Goal: Task Accomplishment & Management: Manage account settings

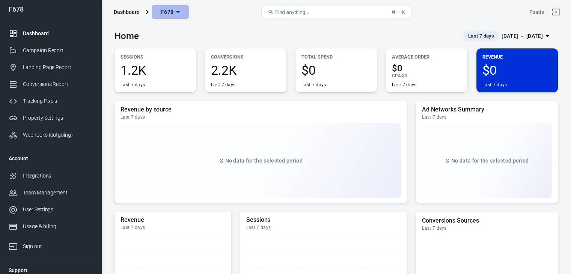
click at [175, 15] on icon "button" at bounding box center [177, 12] width 9 height 9
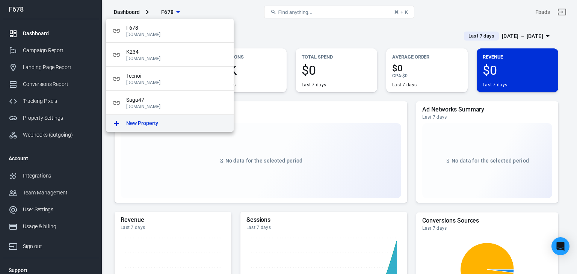
click at [175, 119] on div "New Property" at bounding box center [176, 123] width 101 height 8
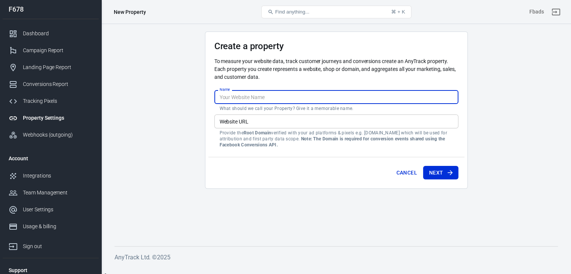
click at [270, 99] on input "Name" at bounding box center [336, 97] width 244 height 14
type input "ฌ"
type input "GG"
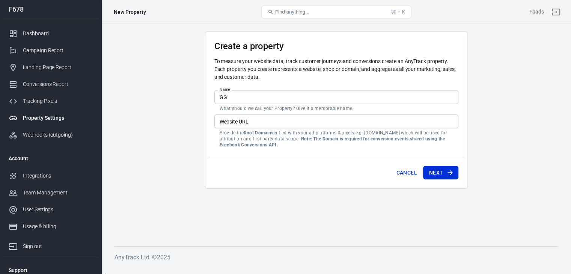
click at [280, 198] on main "Create a property To measure your website data, track customer journeys and con…" at bounding box center [336, 133] width 443 height 203
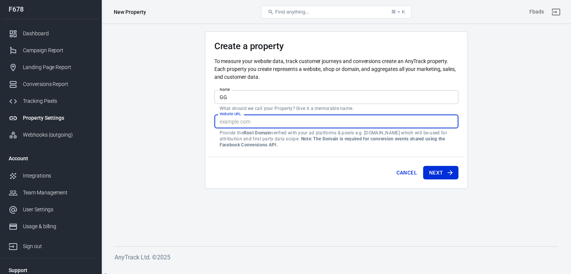
click at [307, 124] on input "Website URL" at bounding box center [336, 122] width 244 height 14
paste input "[URL][DOMAIN_NAME]"
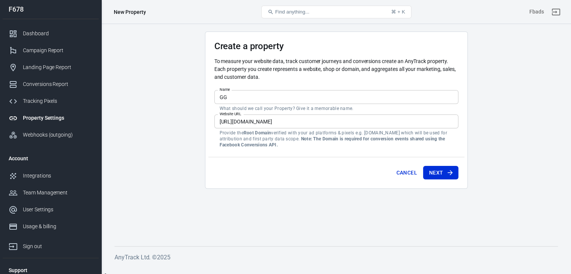
click at [299, 207] on main "Create a property To measure your website data, track customer journeys and con…" at bounding box center [336, 133] width 443 height 203
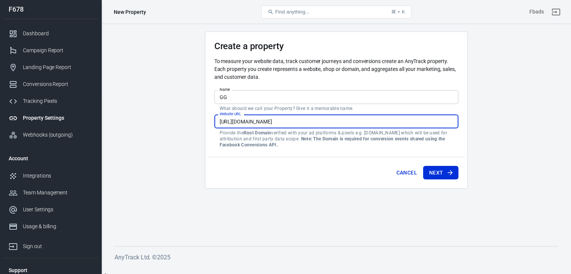
click at [315, 121] on input "[URL][DOMAIN_NAME]" at bounding box center [336, 122] width 244 height 14
type input "[URL][DOMAIN_NAME]"
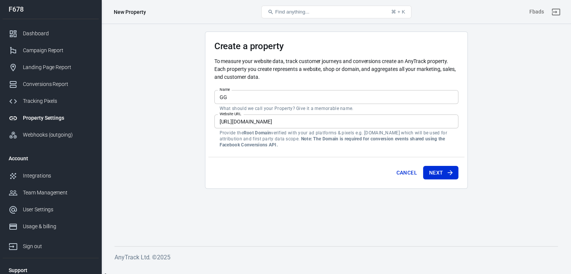
click at [331, 206] on main "Create a property To measure your website data, track customer journeys and con…" at bounding box center [336, 133] width 443 height 203
click at [433, 174] on button "Next" at bounding box center [440, 173] width 35 height 14
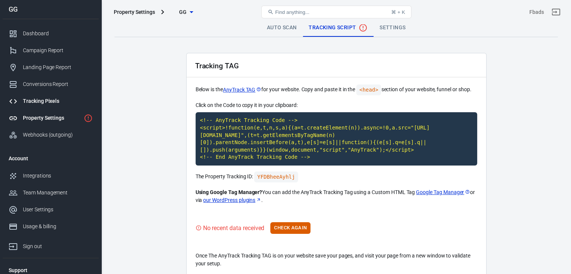
click at [52, 100] on div "Tracking Pixels" at bounding box center [58, 101] width 70 height 8
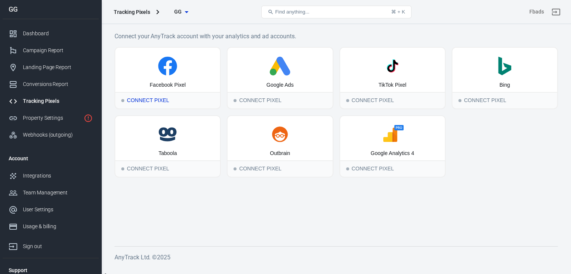
click at [155, 81] on div "Facebook Pixel" at bounding box center [167, 70] width 105 height 44
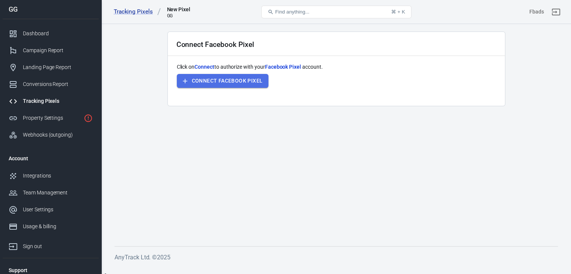
click at [205, 83] on button "Connect Facebook Pixel" at bounding box center [223, 81] width 92 height 14
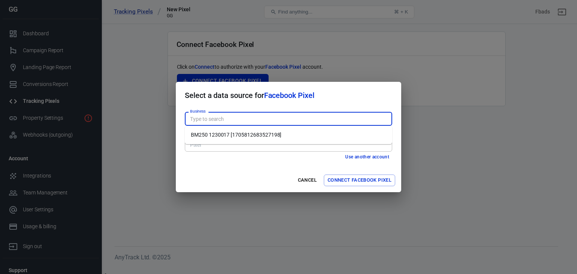
click at [279, 119] on input "Business" at bounding box center [288, 118] width 202 height 9
click at [273, 130] on li "BM250 1230017 [1705812683527198]" at bounding box center [288, 135] width 207 height 12
type input "BM250 1230017 [1705812683527198]"
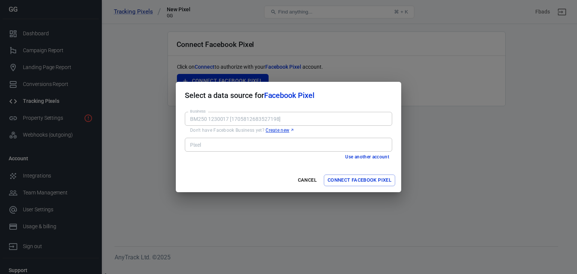
click at [269, 142] on input "Pixel" at bounding box center [288, 144] width 202 height 9
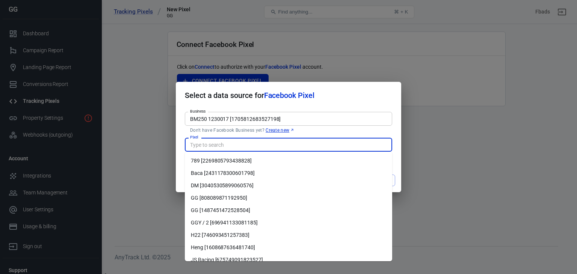
click at [291, 208] on li "GG [1487451472528504]" at bounding box center [288, 210] width 207 height 12
type input "GG [1487451472528504]"
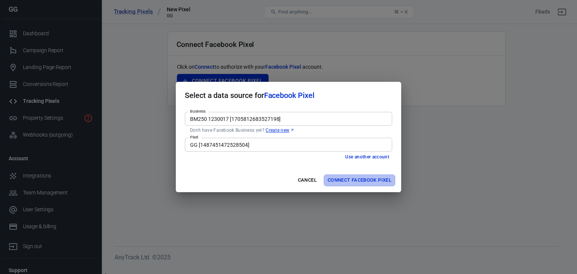
click at [358, 179] on button "Connect Facebook Pixel" at bounding box center [359, 181] width 71 height 12
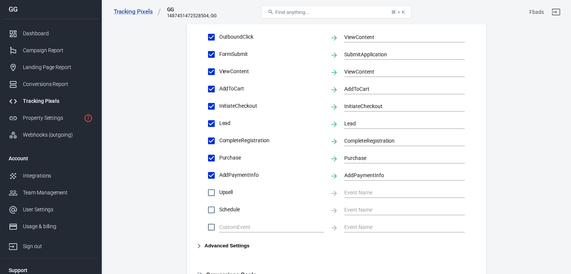
scroll to position [279, 0]
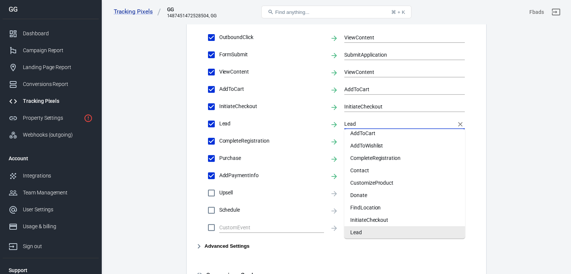
click at [356, 124] on input "Lead" at bounding box center [398, 123] width 109 height 9
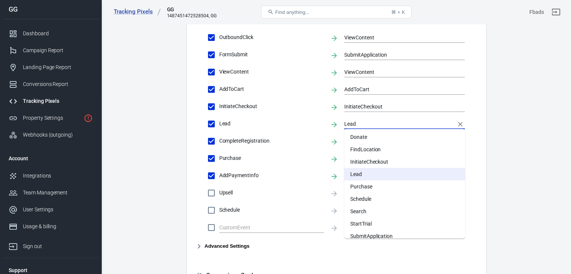
scroll to position [107, 0]
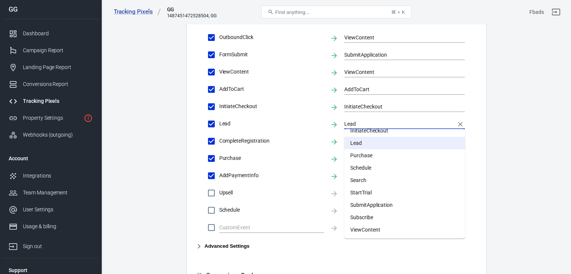
click at [361, 217] on li "Subscribe" at bounding box center [404, 217] width 121 height 12
type input "Subscribe"
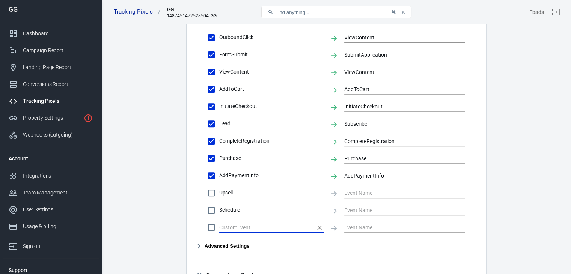
click at [257, 228] on input "text" at bounding box center [265, 227] width 93 height 9
type input "Add Line"
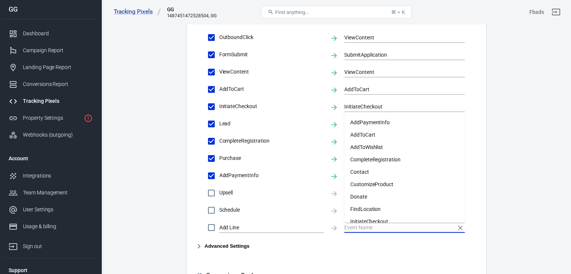
click at [358, 229] on input "text" at bounding box center [398, 227] width 109 height 9
click at [374, 167] on li "Contact" at bounding box center [404, 172] width 121 height 12
checkbox input "true"
type input "Contact"
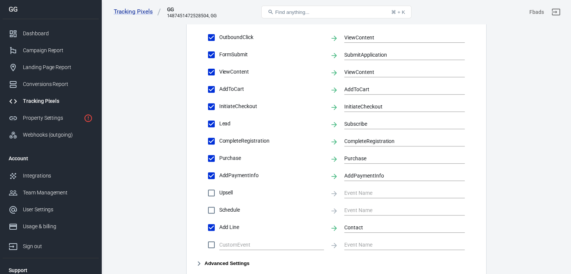
click at [498, 217] on main "Conversions Ads Integration Settings Conversions Settings Account Connection Co…" at bounding box center [336, 54] width 443 height 628
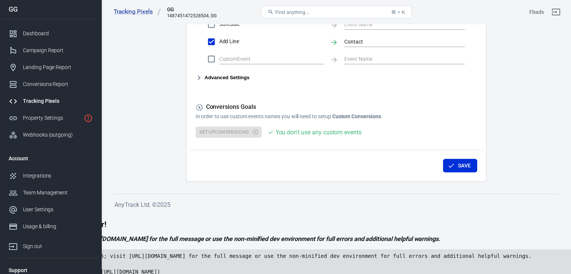
scroll to position [465, 0]
click at [467, 169] on button "Save" at bounding box center [460, 165] width 34 height 14
click at [55, 121] on div "Property Settings" at bounding box center [52, 118] width 58 height 8
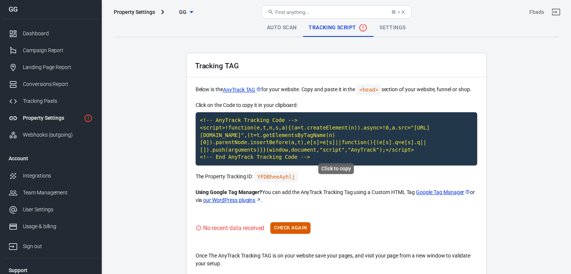
click at [272, 135] on code "<!-- AnyTrack Tracking Code --> <script>!function(e,t,n,s,a){(a=t.createElement…" at bounding box center [337, 138] width 282 height 53
click at [276, 172] on code "YFDBheeAyhlj" at bounding box center [276, 177] width 44 height 11
click at [161, 202] on main "Auto Scan Tracking Script Settings Tracking TAG Below is the AnyTrack TAG for y…" at bounding box center [336, 148] width 443 height 258
click at [296, 222] on button "Check Again" at bounding box center [290, 228] width 40 height 12
